Goal: Find specific page/section

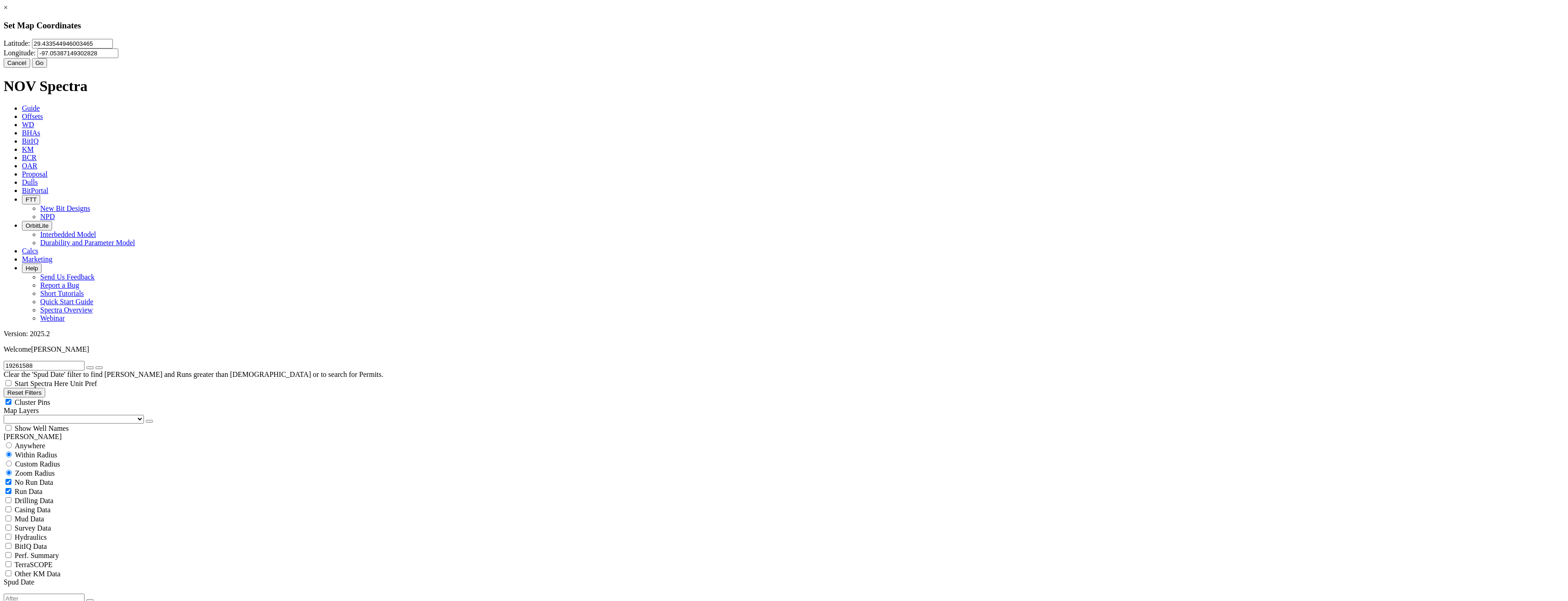
click at [758, 68] on div "× Set Map Coordinates Latitude: 29.433544946003465 Longitude: -97.0538714930282…" at bounding box center [784, 35] width 1560 height 64
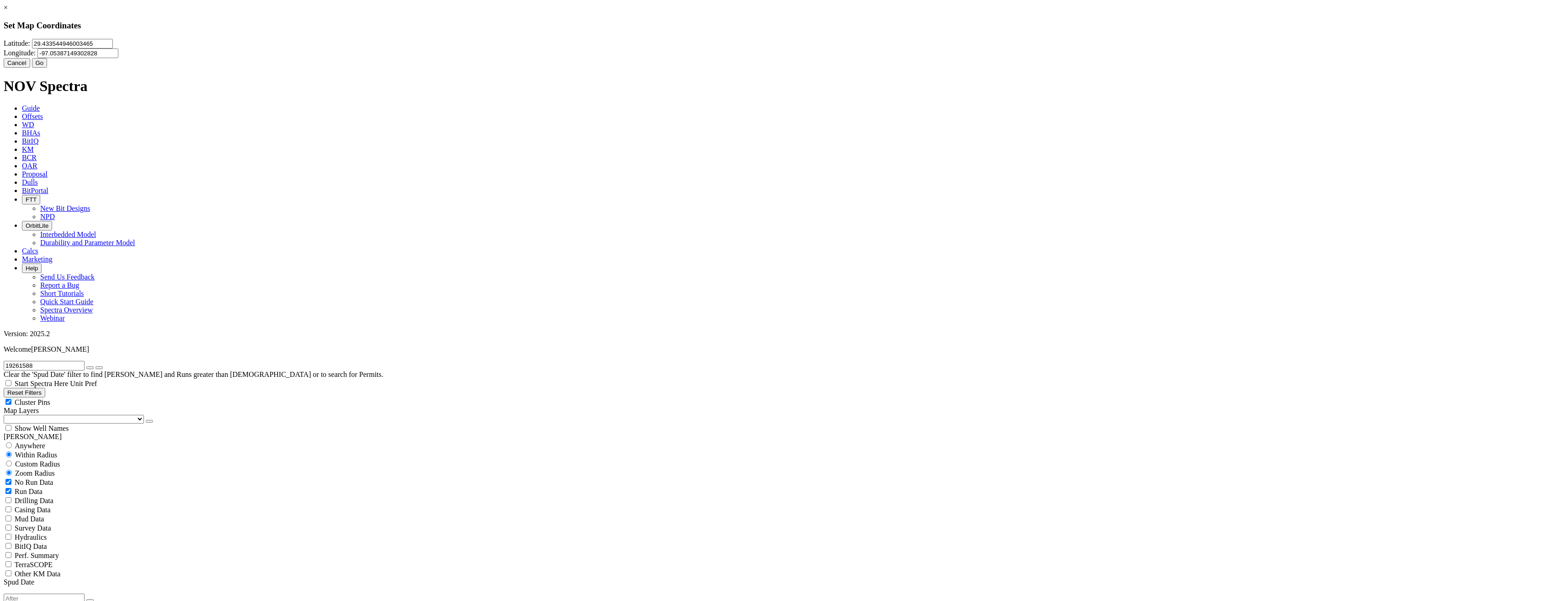
click at [113, 49] on input "29.433544946003465" at bounding box center [72, 43] width 81 height 10
type input "29.4335"
type input "-97.0539"
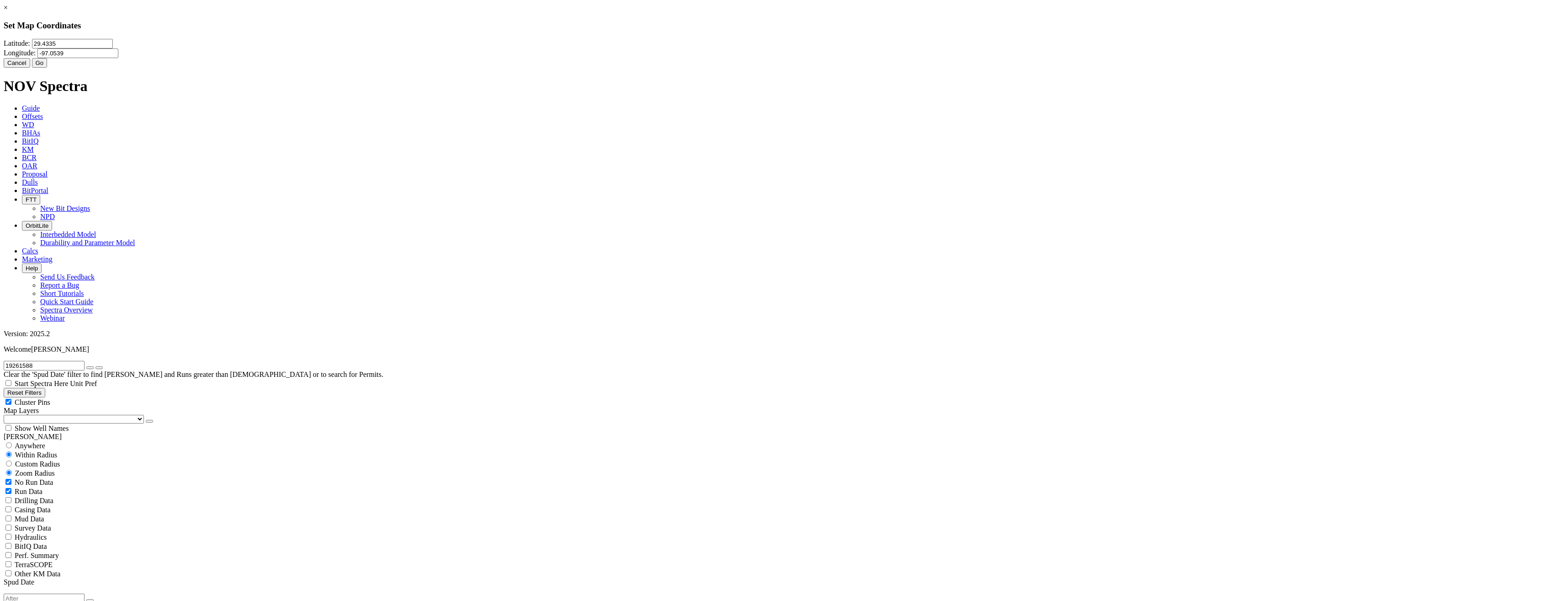
click at [48, 68] on button "Go" at bounding box center [39, 62] width 15 height 10
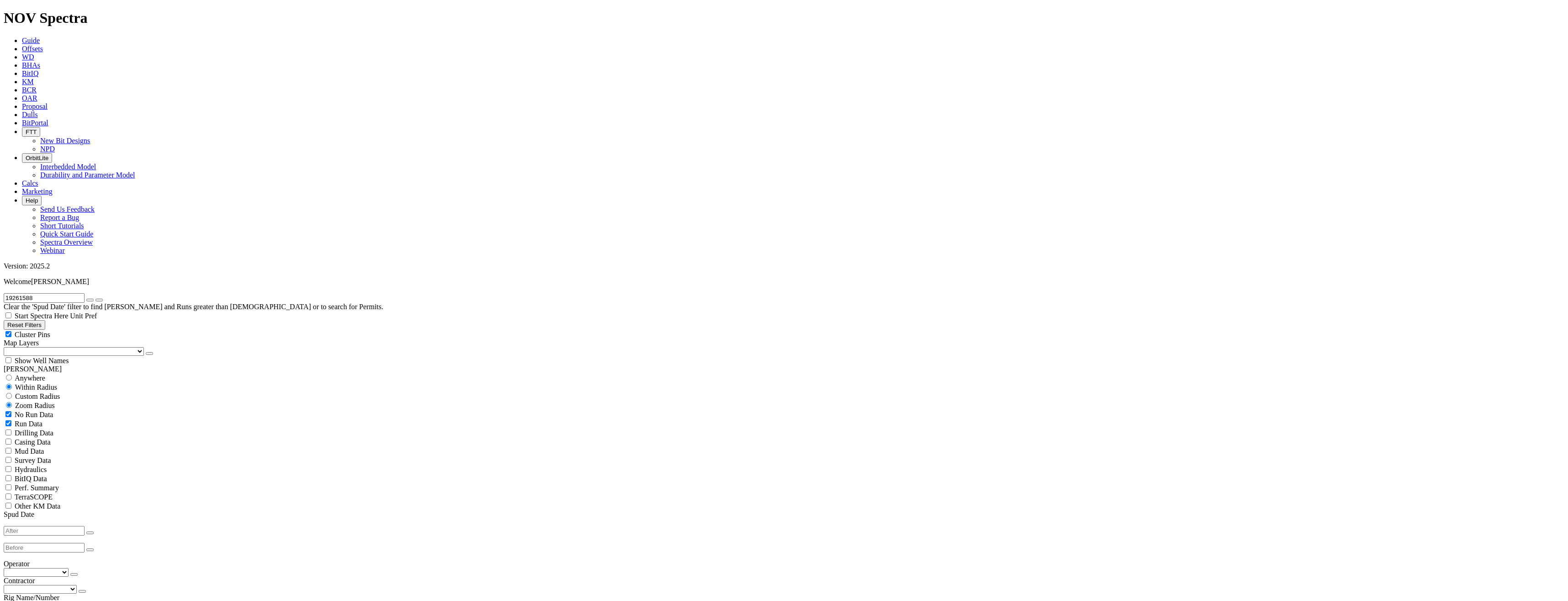
click at [60, 393] on span "Custom Radius" at bounding box center [38, 396] width 45 height 8
radio input "true"
radio input "false"
click at [69, 410] on input "number" at bounding box center [44, 414] width 81 height 10
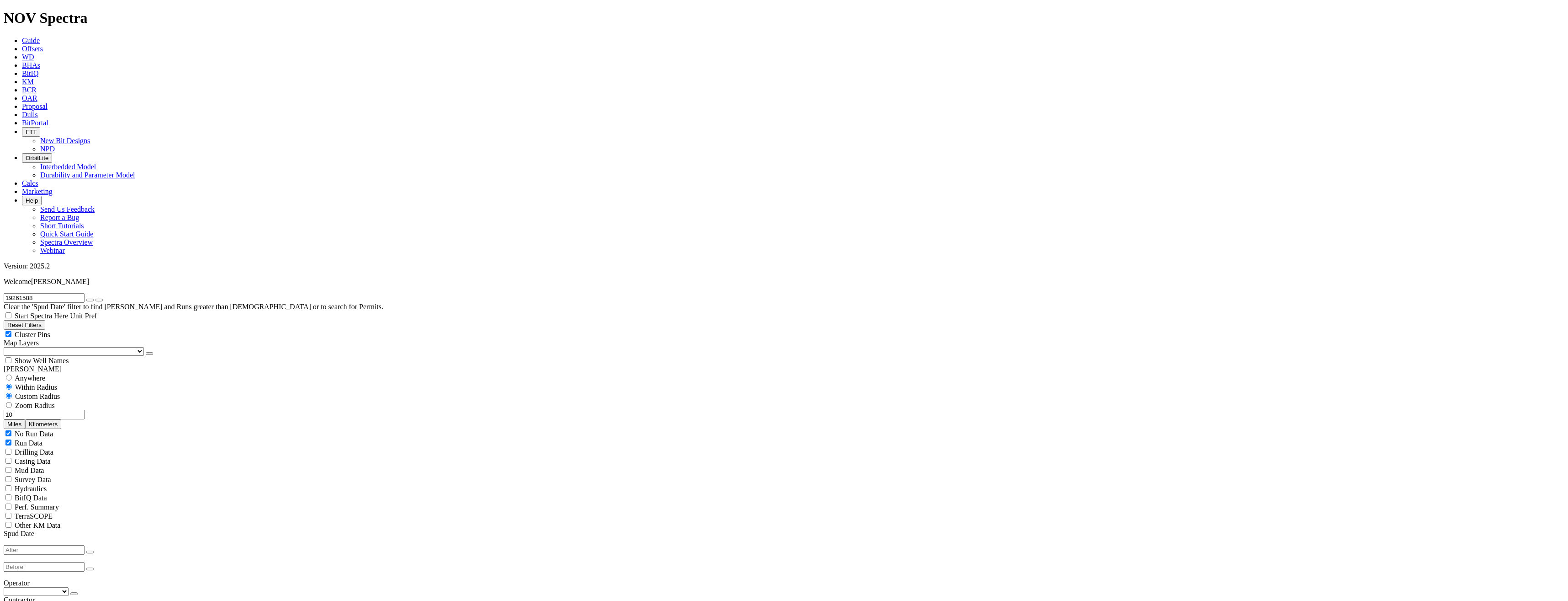
type input "10"
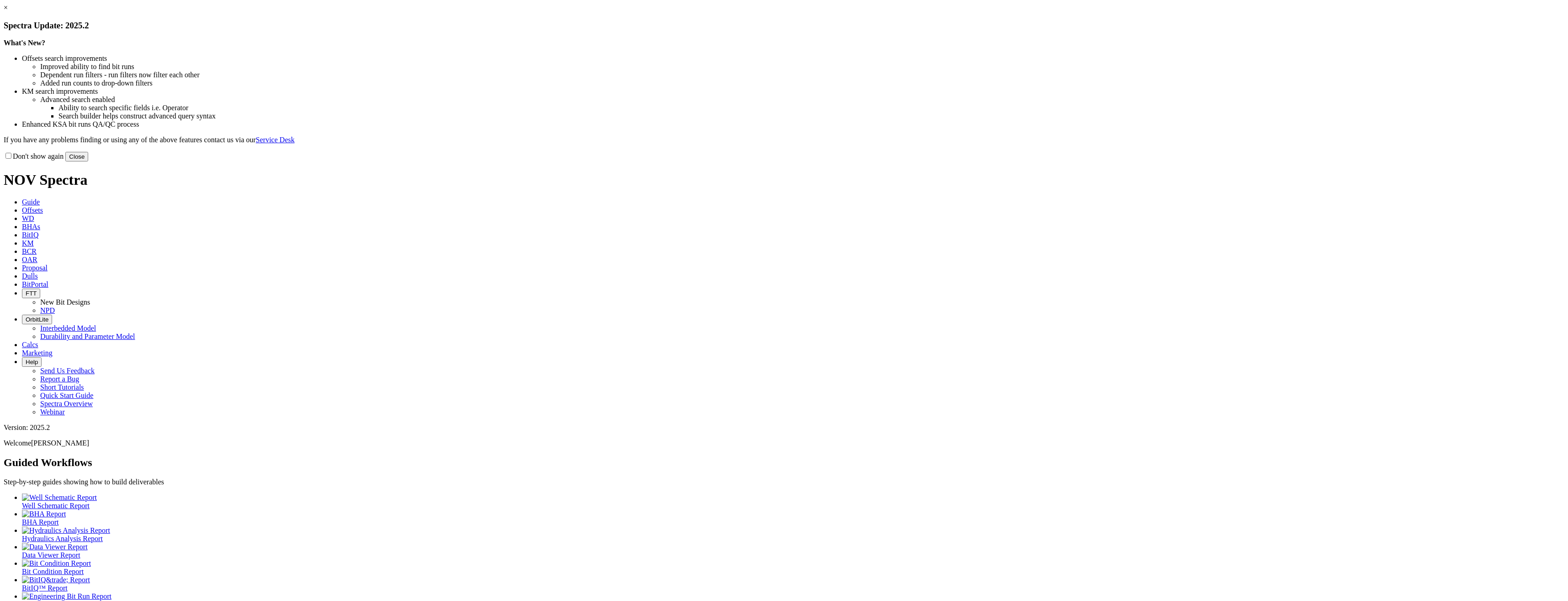
click at [88, 162] on button "Close" at bounding box center [76, 156] width 23 height 10
